Goal: Go to known website: Access a specific website the user already knows

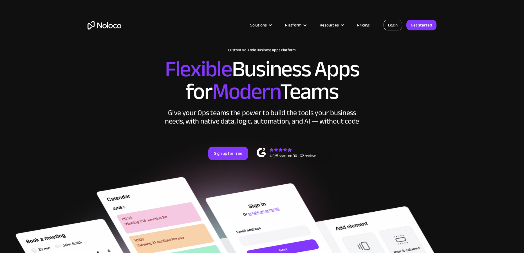
click at [388, 25] on link "Login" at bounding box center [392, 25] width 19 height 11
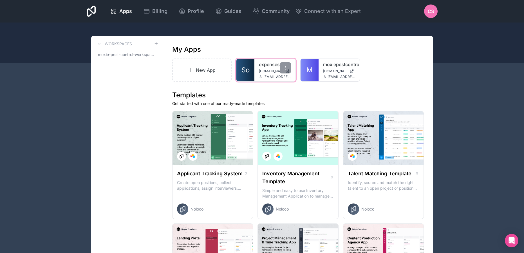
click at [271, 73] on div "expenses expenses.noloco.co csnavely@moxiepestcontrol.com" at bounding box center [274, 70] width 41 height 22
click at [263, 73] on span "expenses.noloco.co" at bounding box center [271, 71] width 24 height 4
